Goal: Register for event/course

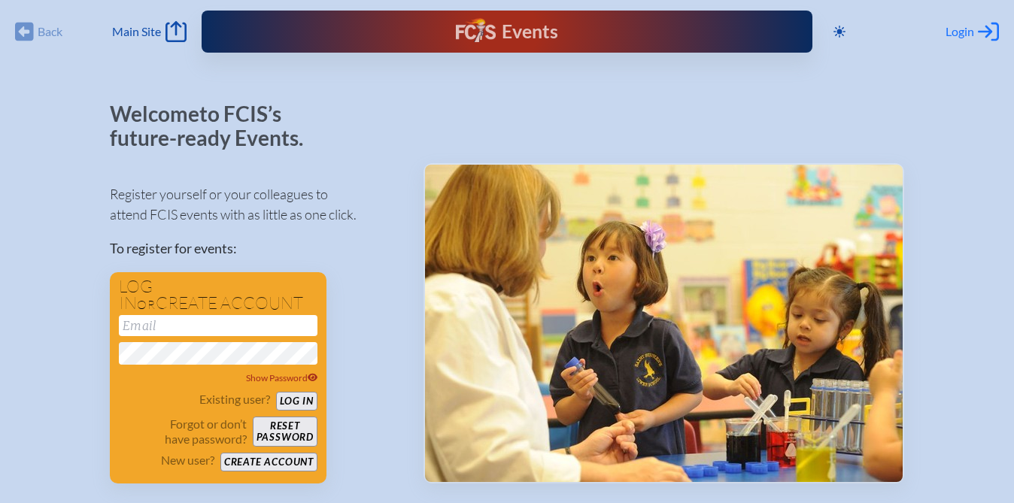
type input "jlaurel@allsaintsacademy.com"
type input "[EMAIL_ADDRESS][DOMAIN_NAME]"
click at [981, 31] on icon at bounding box center [988, 32] width 21 height 19
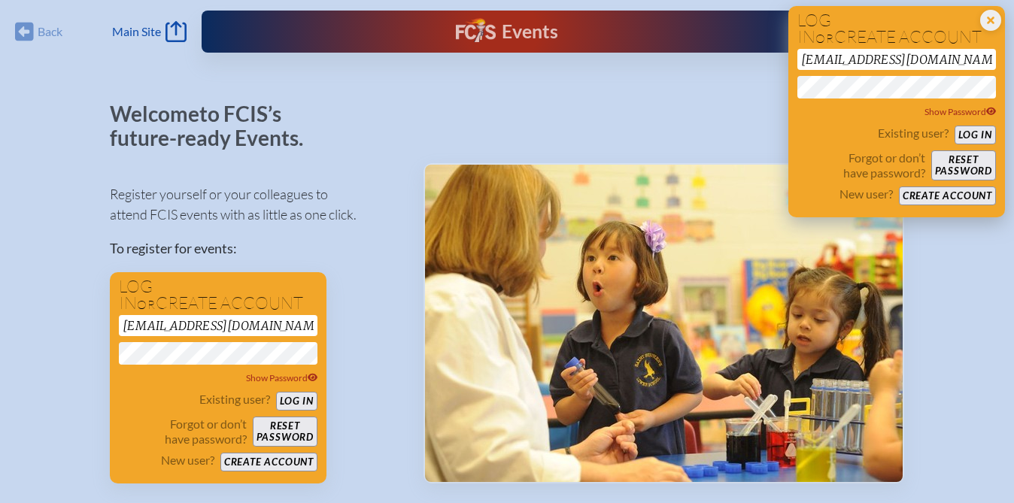
click at [973, 138] on button "Log in" at bounding box center [975, 135] width 41 height 19
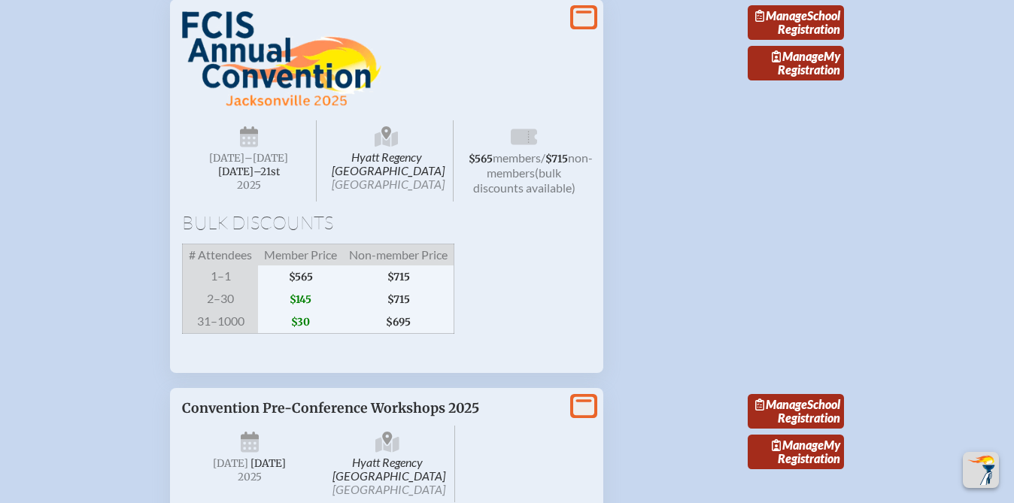
scroll to position [1550, 0]
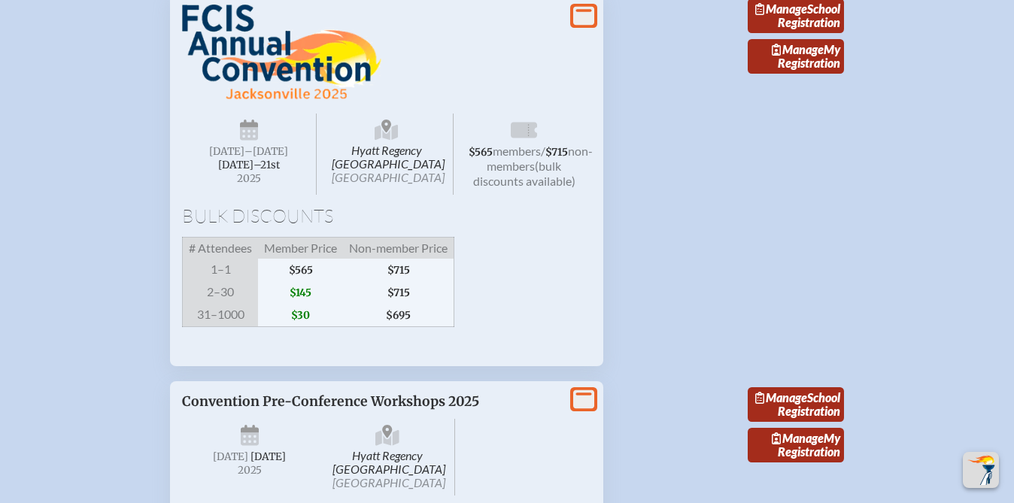
click at [298, 304] on span "$145" at bounding box center [300, 292] width 85 height 23
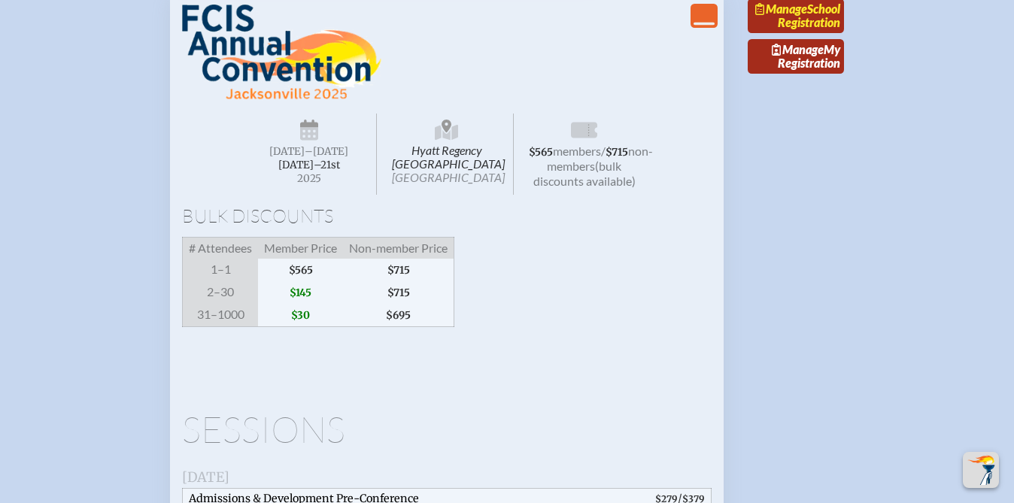
click at [815, 33] on link "Manage School Registration" at bounding box center [796, 15] width 96 height 35
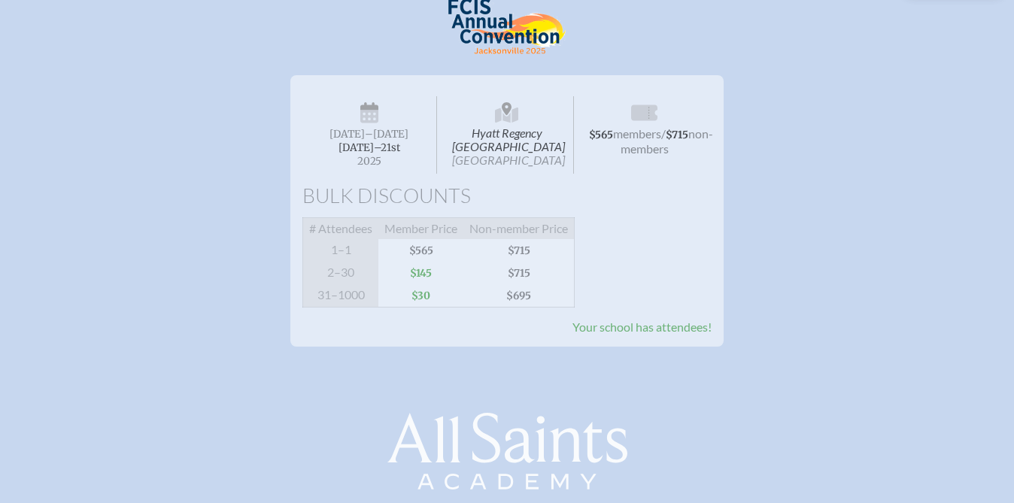
scroll to position [187, 0]
click at [651, 333] on span "Your school has attendees!" at bounding box center [642, 326] width 139 height 14
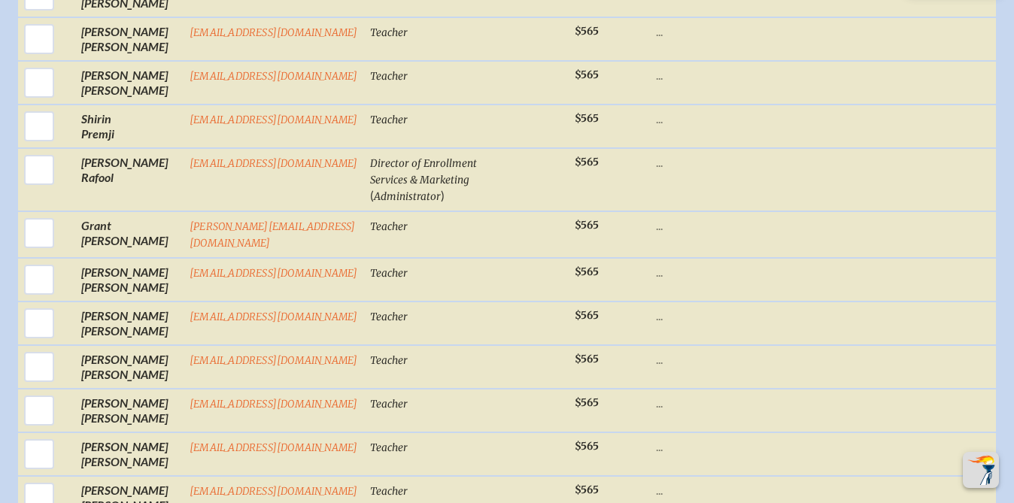
scroll to position [2249, 0]
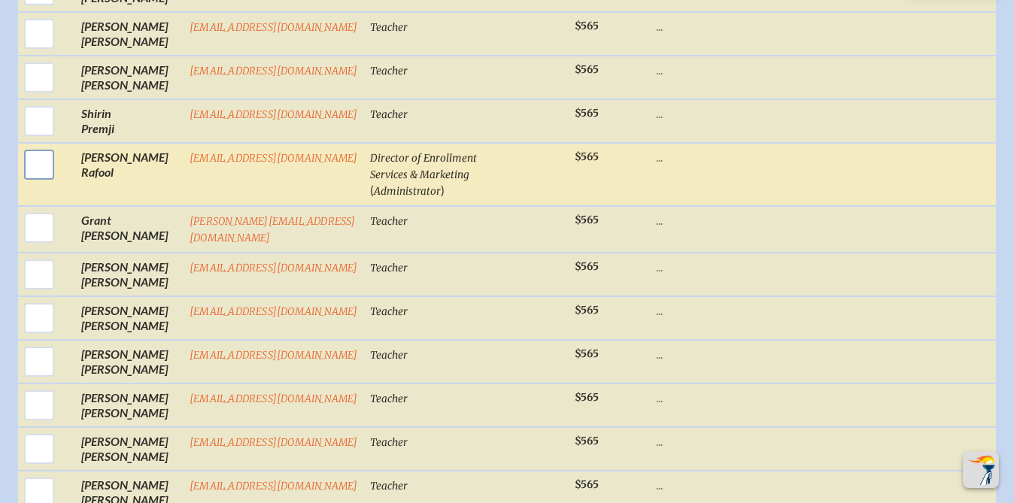
click at [40, 166] on input "checkbox" at bounding box center [39, 165] width 38 height 38
checkbox input "true"
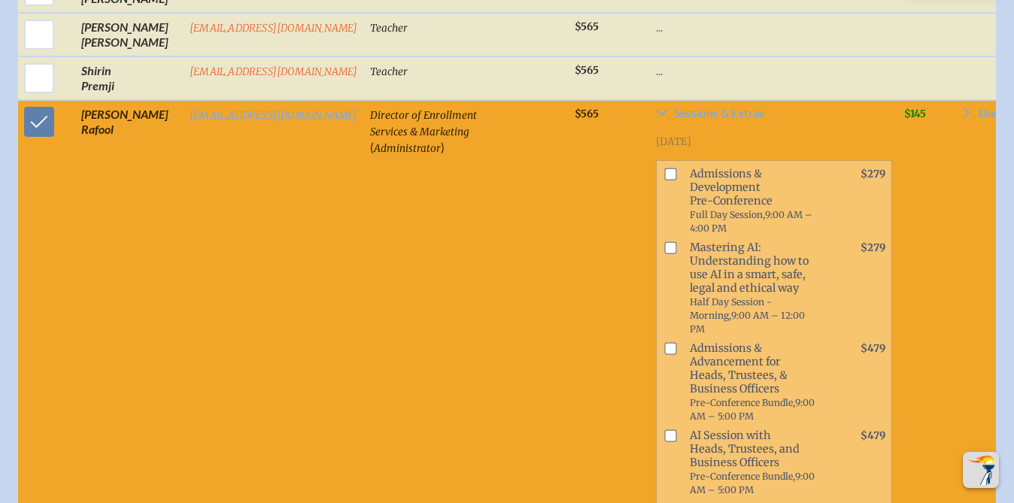
scroll to position [2236, 0]
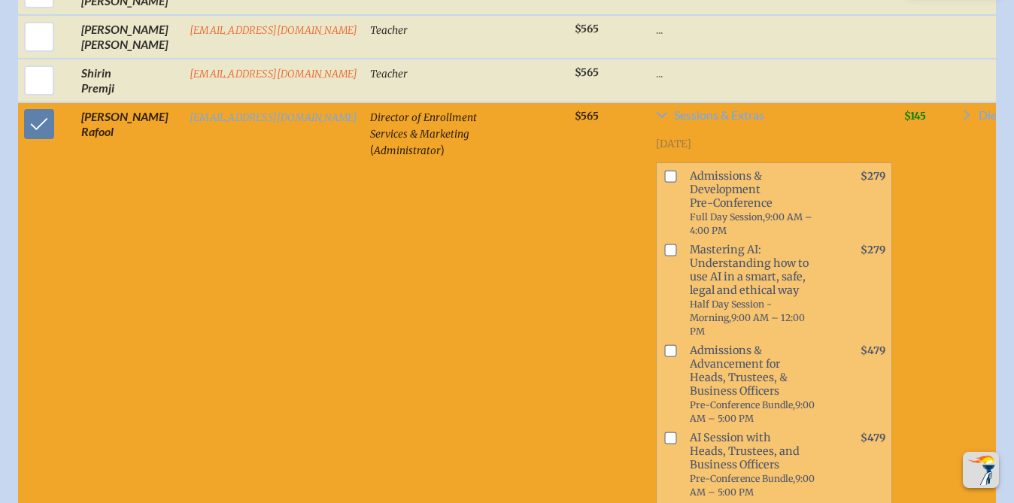
click at [677, 178] on input "checkbox" at bounding box center [670, 176] width 12 height 12
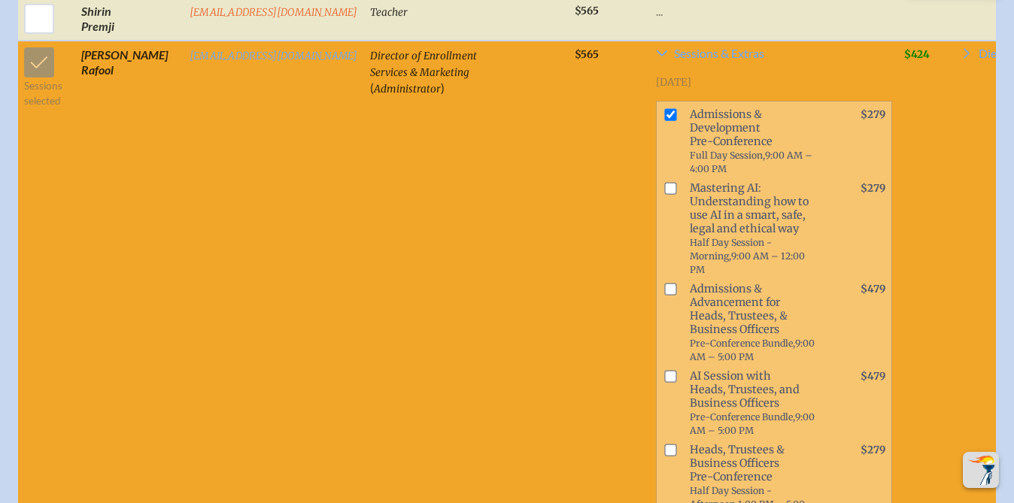
scroll to position [2294, 0]
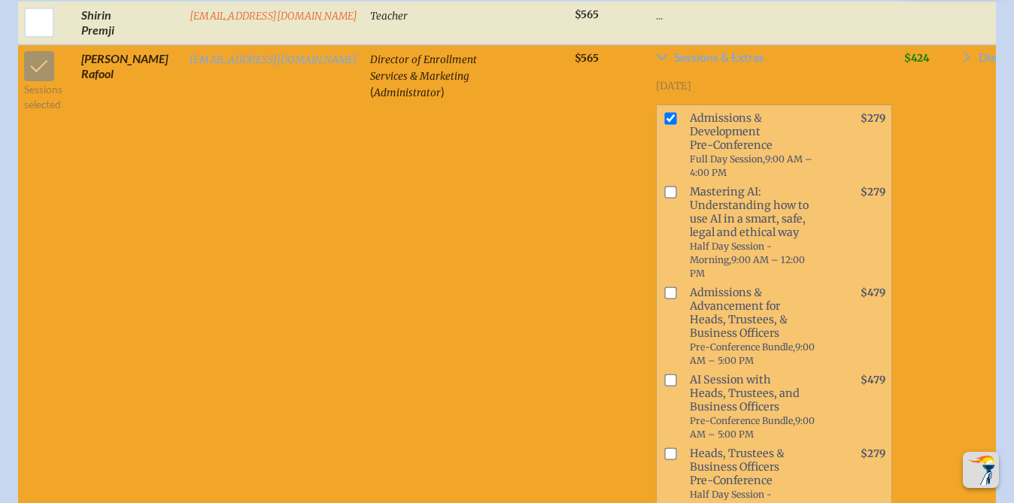
click at [733, 123] on span "Admissions & Development Pre-Conference Full Day Session, 9:00 AM – 4:00 PM" at bounding box center [754, 145] width 141 height 74
click at [677, 117] on input "checkbox" at bounding box center [670, 118] width 12 height 12
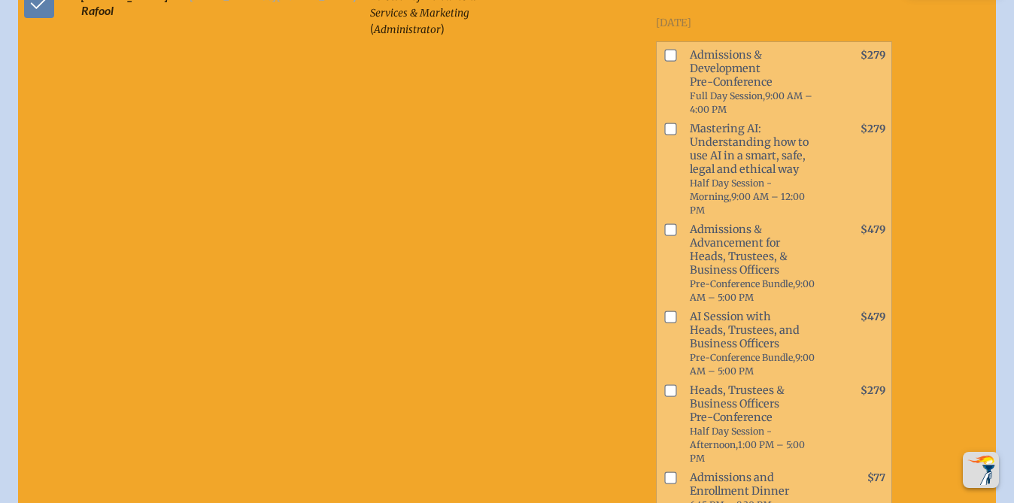
scroll to position [2355, 0]
click at [675, 58] on input "checkbox" at bounding box center [670, 56] width 12 height 12
checkbox input "true"
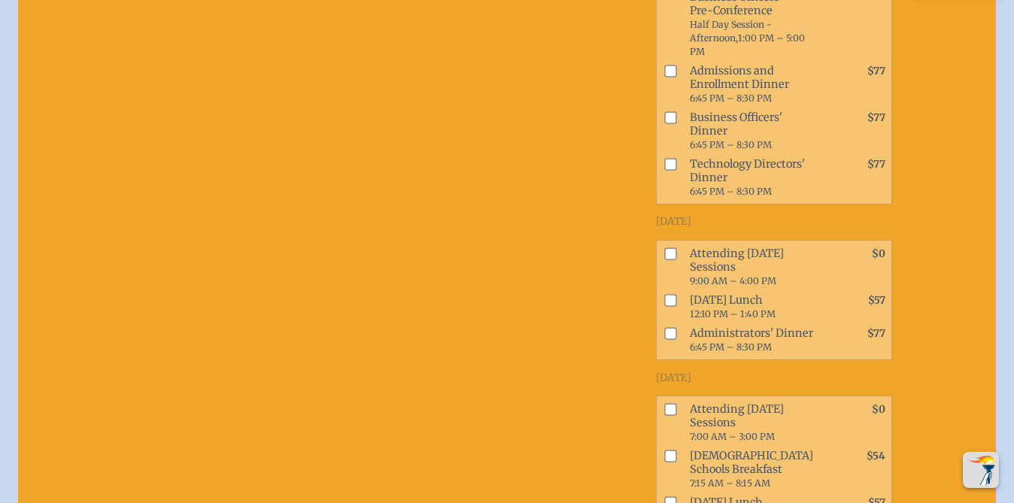
scroll to position [2774, 0]
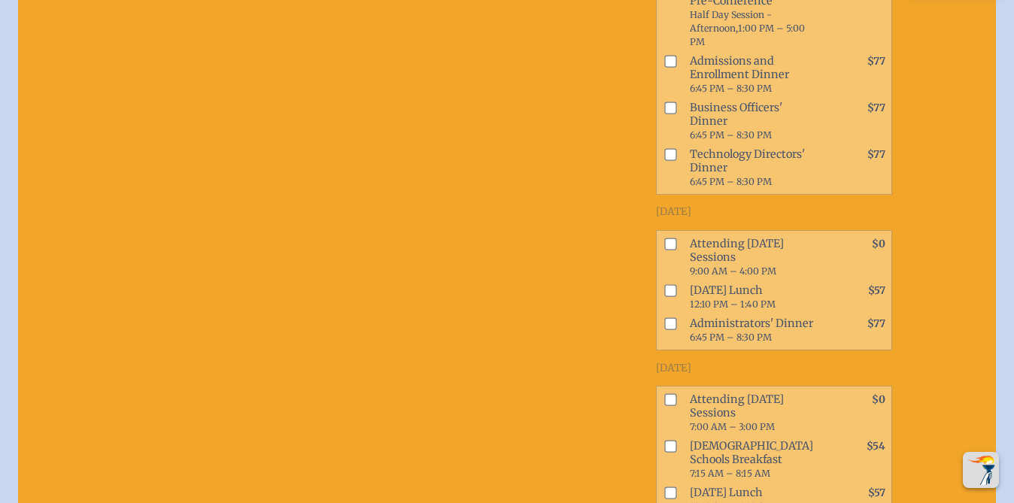
click at [677, 296] on input "checkbox" at bounding box center [670, 290] width 12 height 12
checkbox input "true"
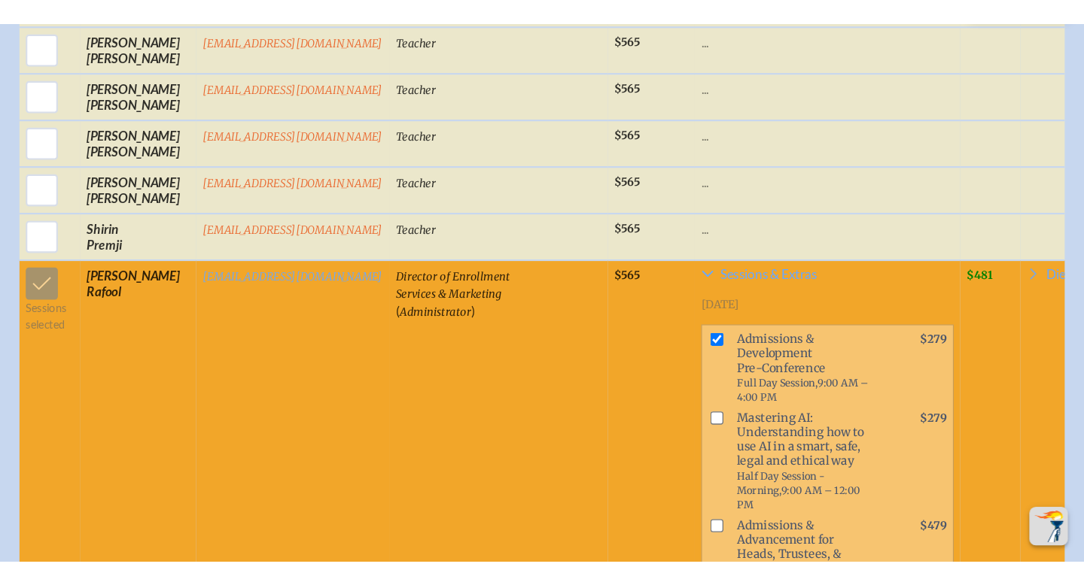
scroll to position [2118, 0]
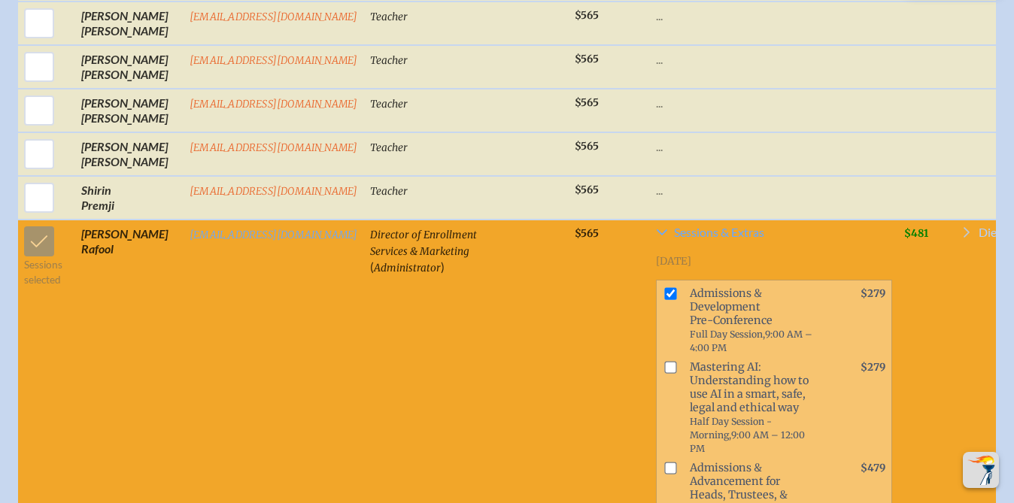
click at [979, 234] on span "Dietary Prefs" at bounding box center [1013, 233] width 68 height 12
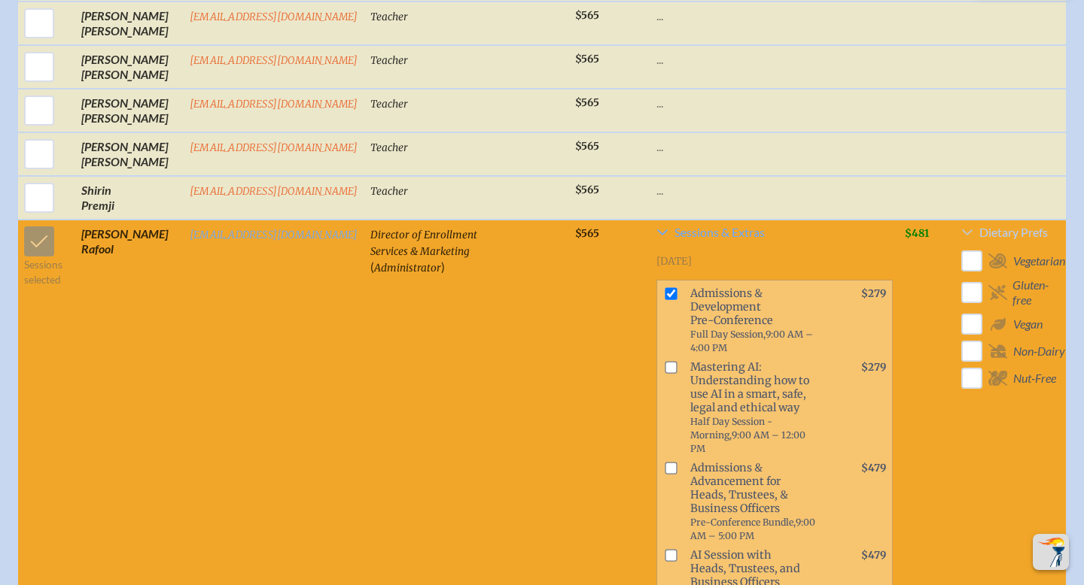
click at [962, 233] on icon at bounding box center [967, 233] width 11 height 6
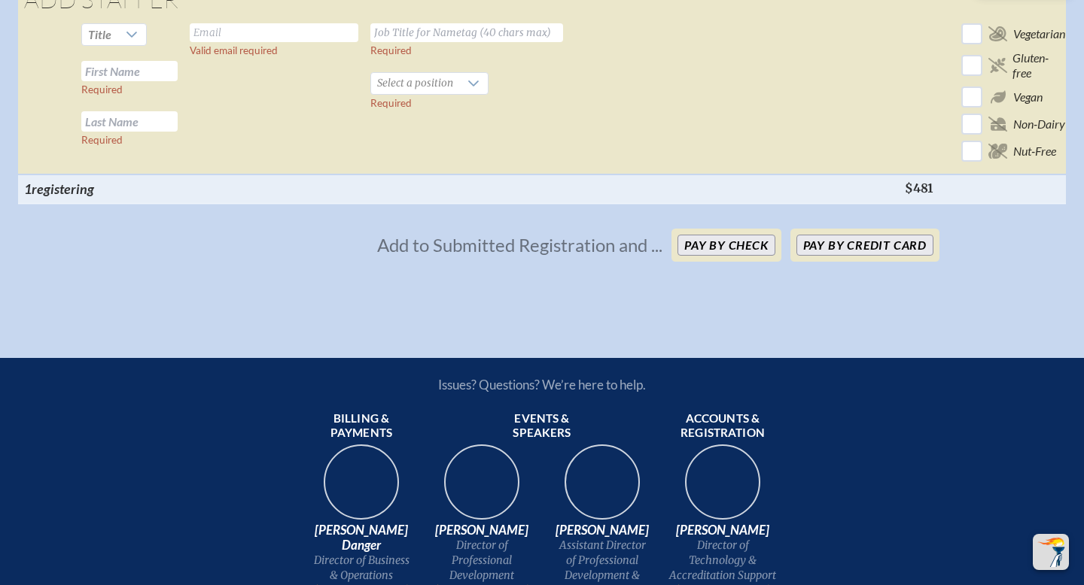
scroll to position [3861, 0]
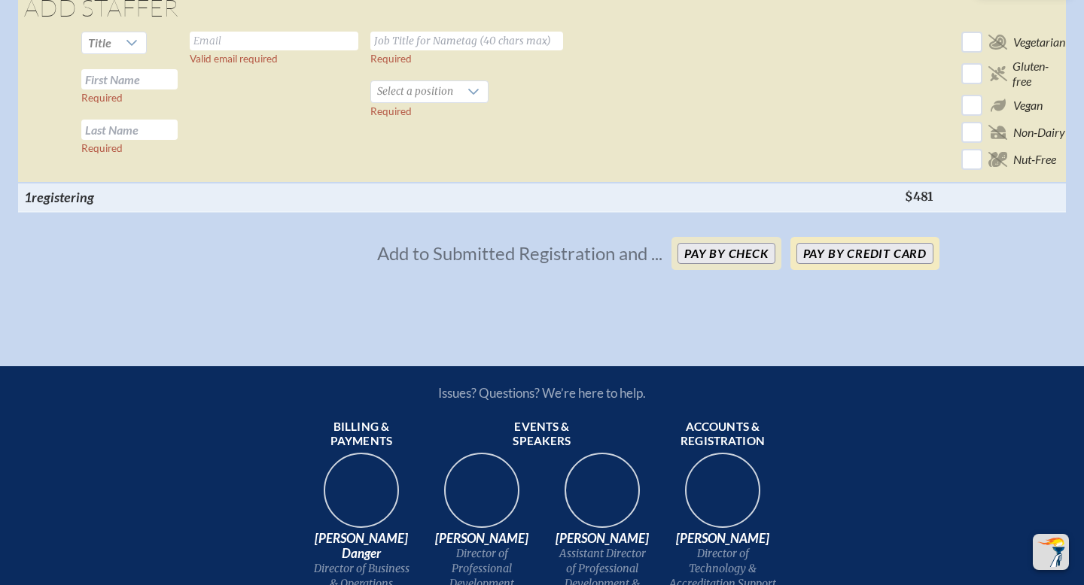
click at [850, 264] on button "Pay by Credit Card" at bounding box center [864, 253] width 137 height 21
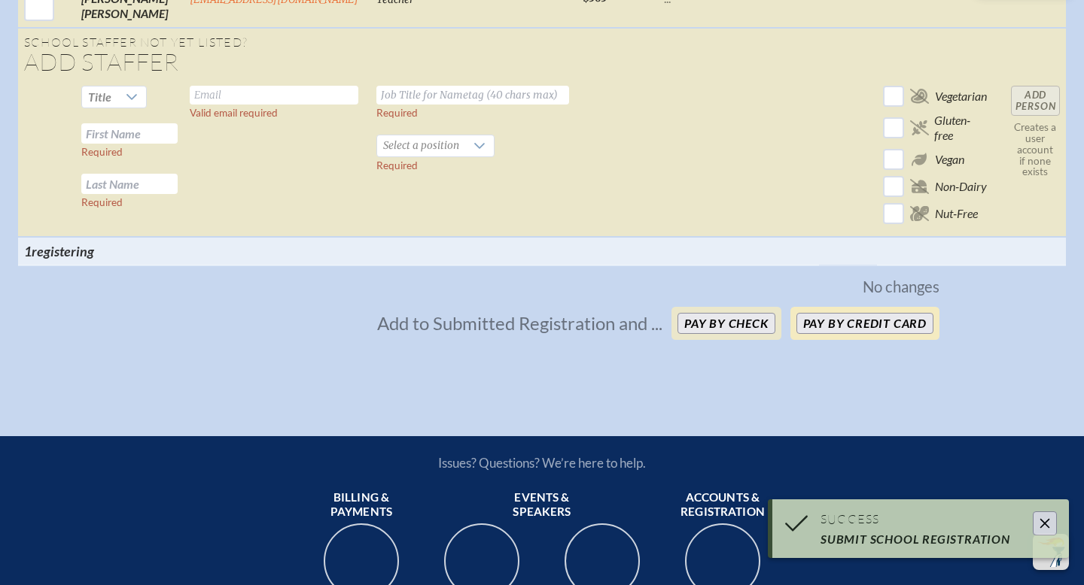
scroll to position [3012, 0]
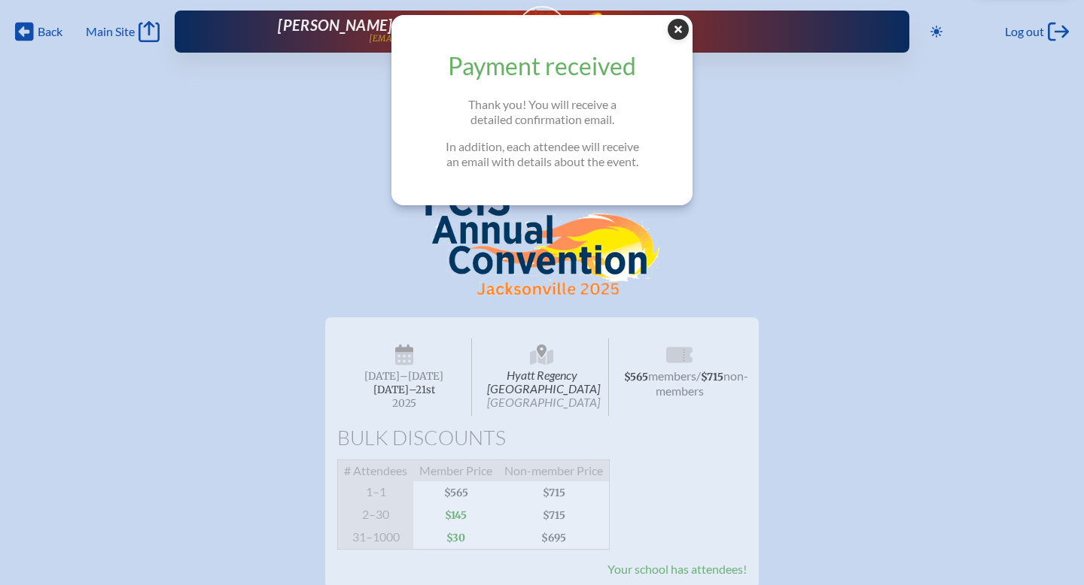
click at [674, 30] on icon at bounding box center [677, 29] width 21 height 21
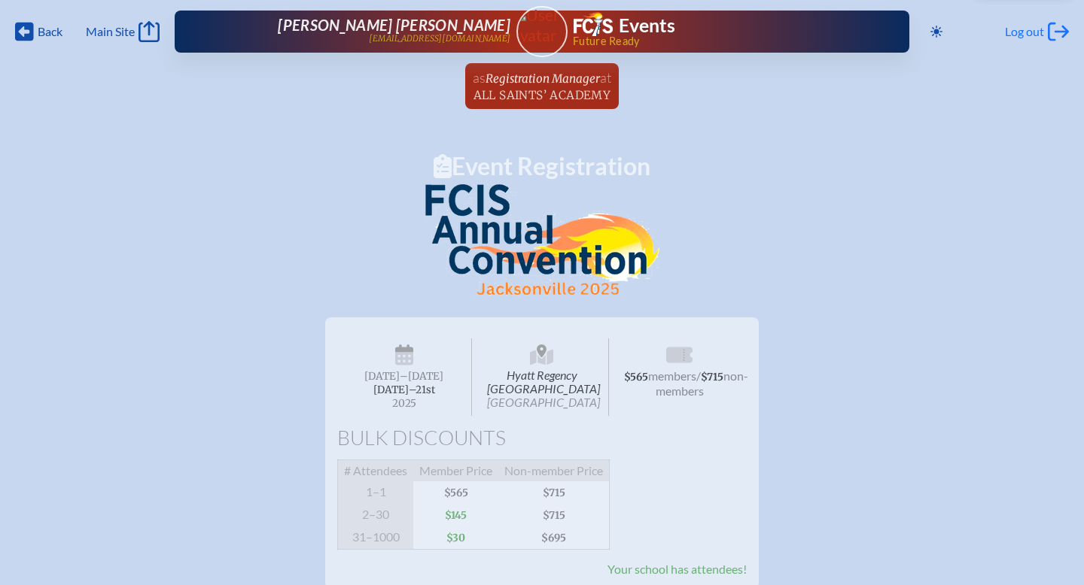
click at [1053, 32] on icon "Log out" at bounding box center [1058, 31] width 21 height 21
